Goal: Information Seeking & Learning: Find specific fact

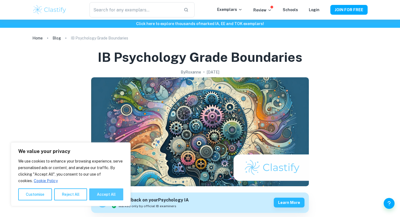
click at [107, 196] on button "Accept All" at bounding box center [106, 194] width 34 height 12
checkbox input "true"
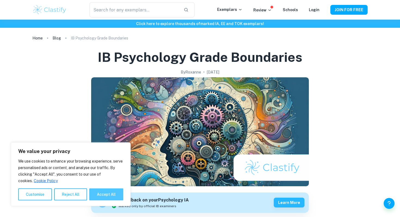
checkbox input "true"
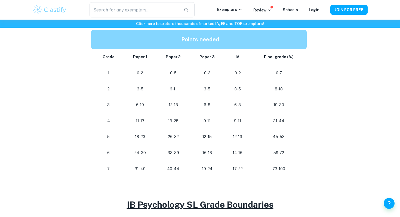
scroll to position [278, 0]
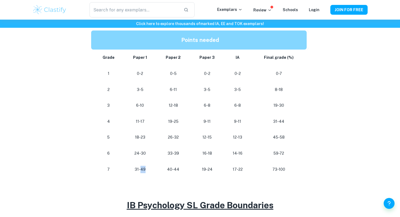
drag, startPoint x: 146, startPoint y: 168, endPoint x: 140, endPoint y: 169, distance: 6.0
click at [140, 169] on p "31-49" at bounding box center [140, 169] width 24 height 7
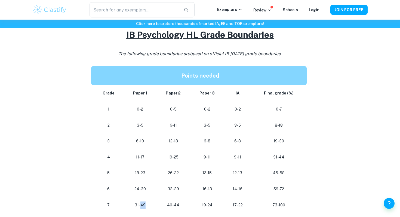
scroll to position [230, 0]
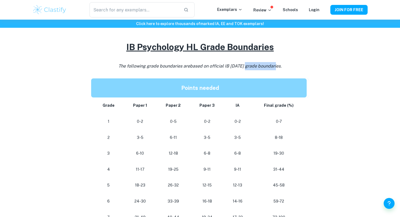
drag, startPoint x: 244, startPoint y: 64, endPoint x: 275, endPoint y: 62, distance: 31.1
click at [275, 62] on p "The following grade boundaries are based on official IB [DATE] grade boundaries." at bounding box center [200, 66] width 218 height 8
click at [152, 115] on td "0-2" at bounding box center [140, 121] width 33 height 16
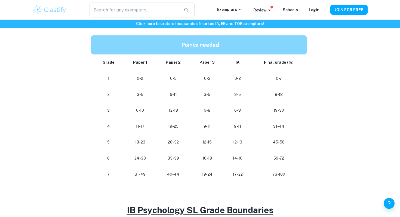
scroll to position [278, 0]
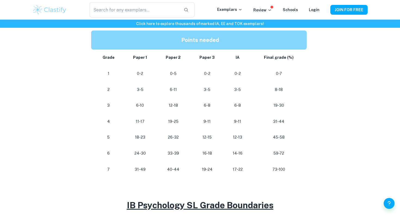
click at [67, 93] on div "IB Psychology Grade Boundaries By [PERSON_NAME] • [DATE] Get feedback on your P…" at bounding box center [199, 145] width 335 height 763
